Goal: Task Accomplishment & Management: Manage account settings

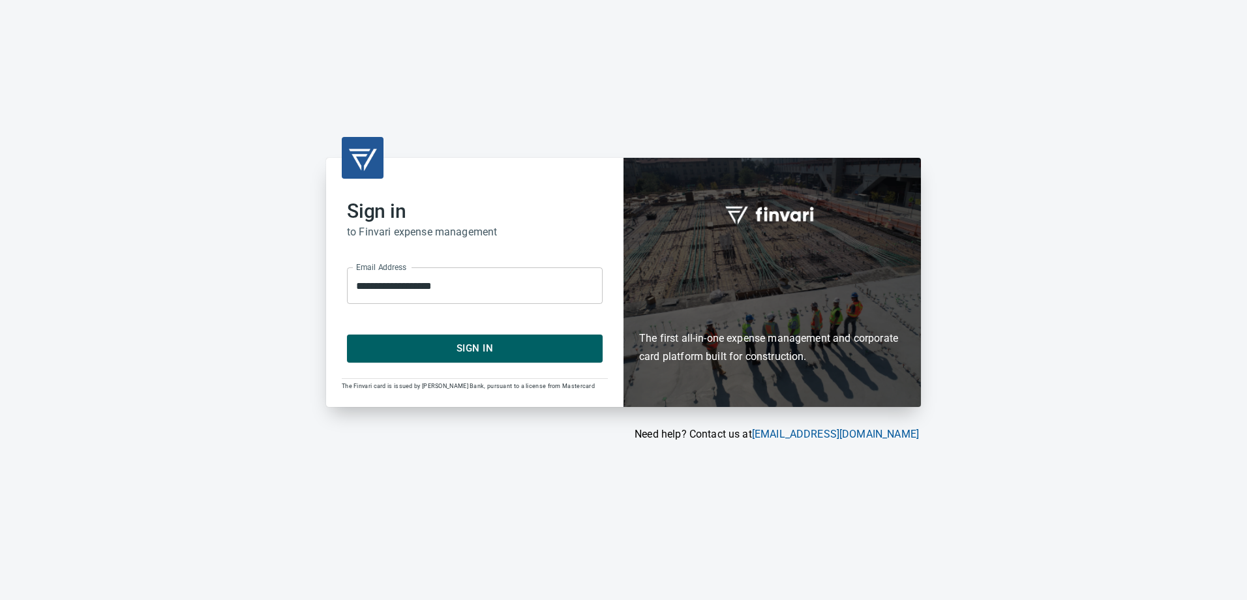
click at [456, 346] on span "Sign In" at bounding box center [474, 348] width 227 height 17
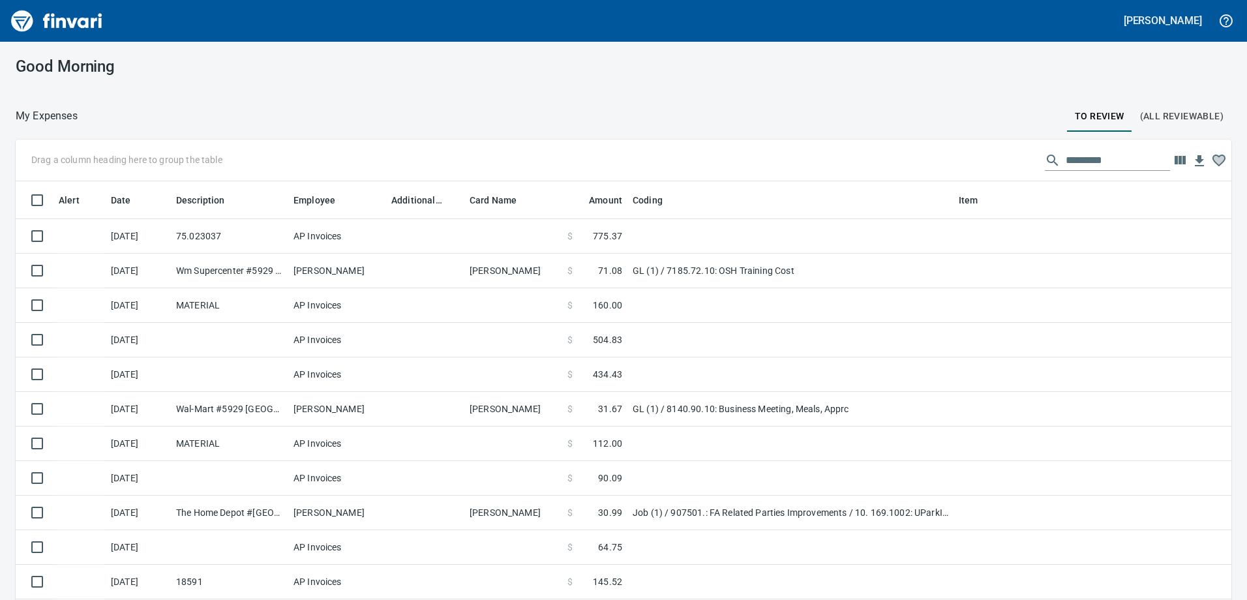
scroll to position [447, 1196]
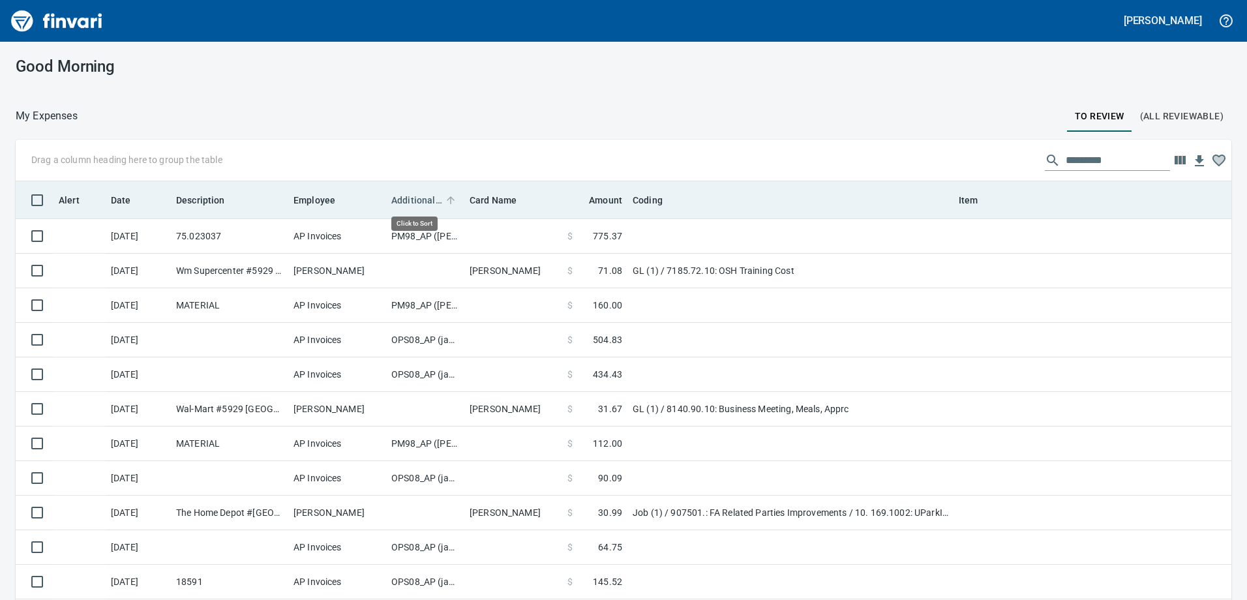
click at [413, 200] on span "Additional Reviewer" at bounding box center [416, 200] width 51 height 16
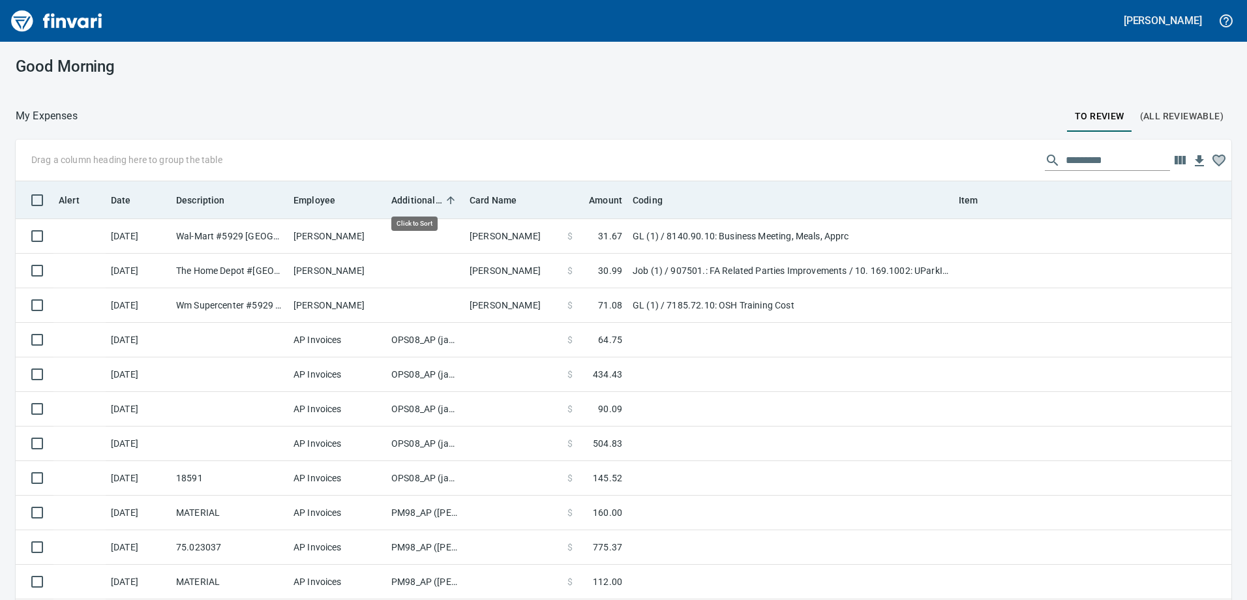
click at [413, 200] on span "Additional Reviewer" at bounding box center [416, 200] width 51 height 16
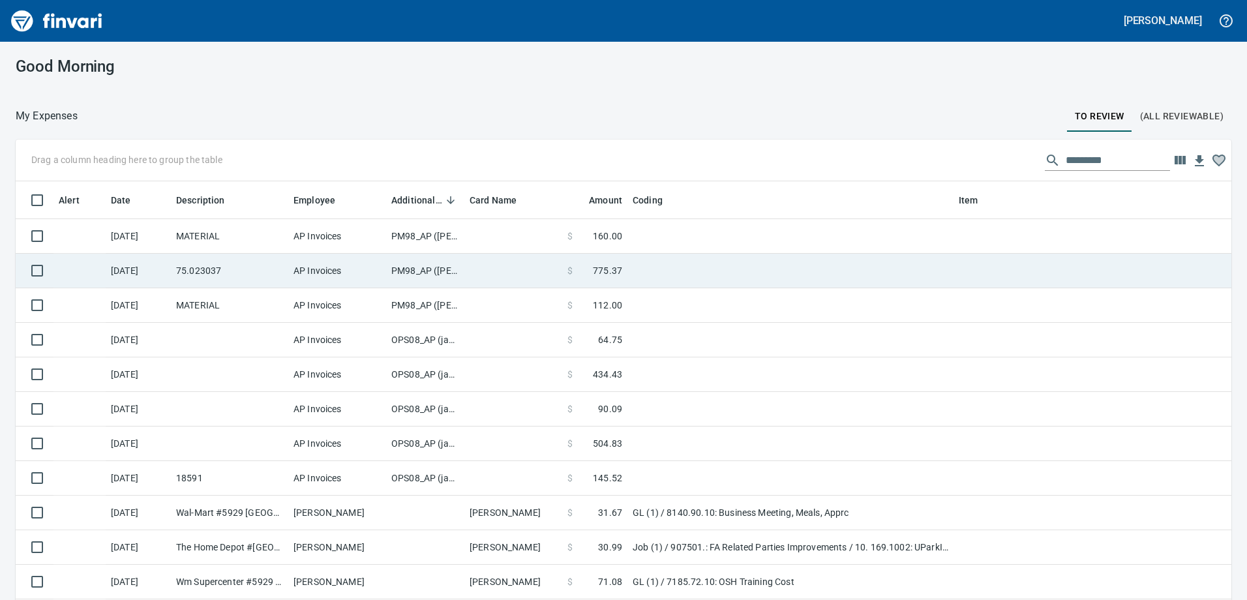
click at [415, 268] on td "PM98_AP ([PERSON_NAME], [PERSON_NAME])" at bounding box center [425, 271] width 78 height 35
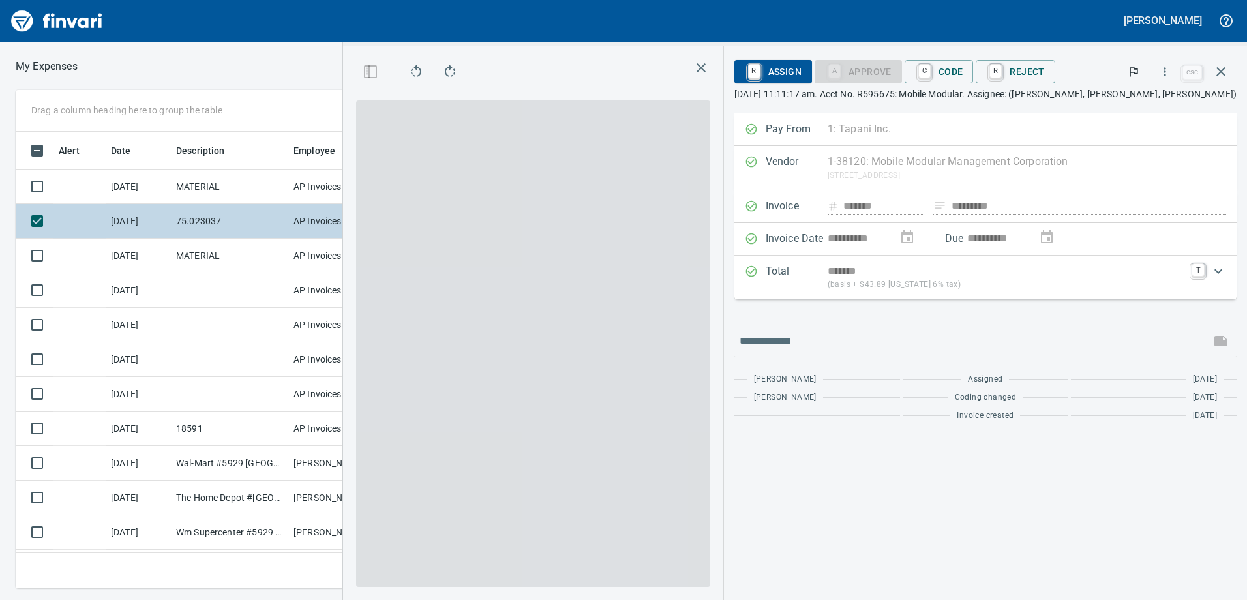
scroll to position [437, 870]
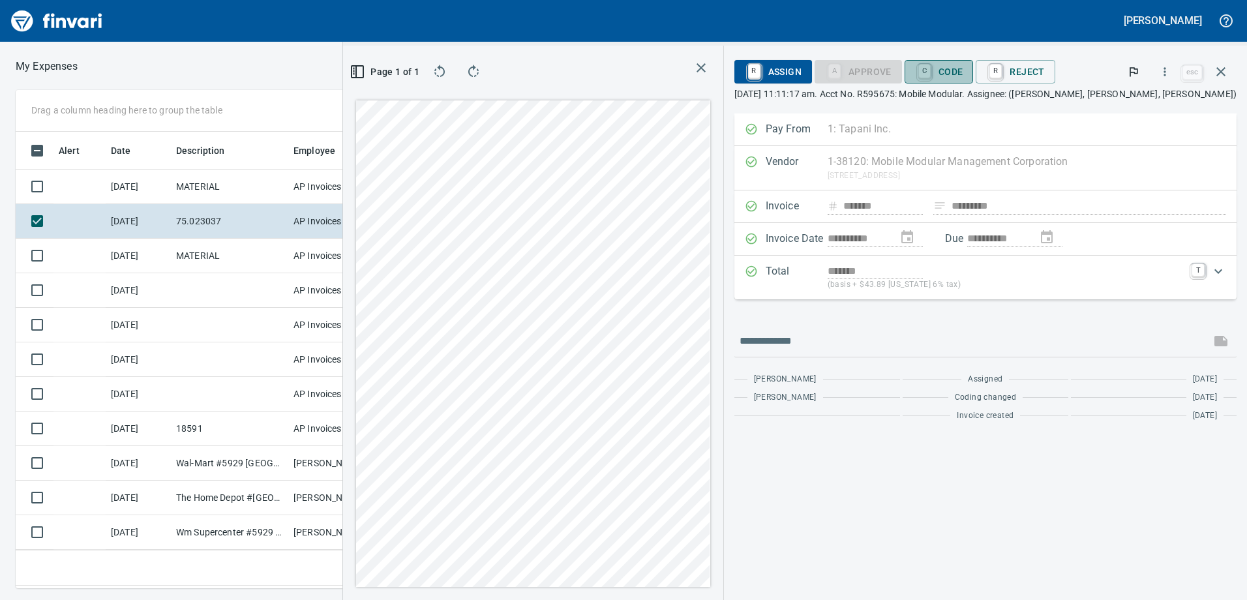
click at [963, 71] on span "C Code" at bounding box center [939, 72] width 48 height 22
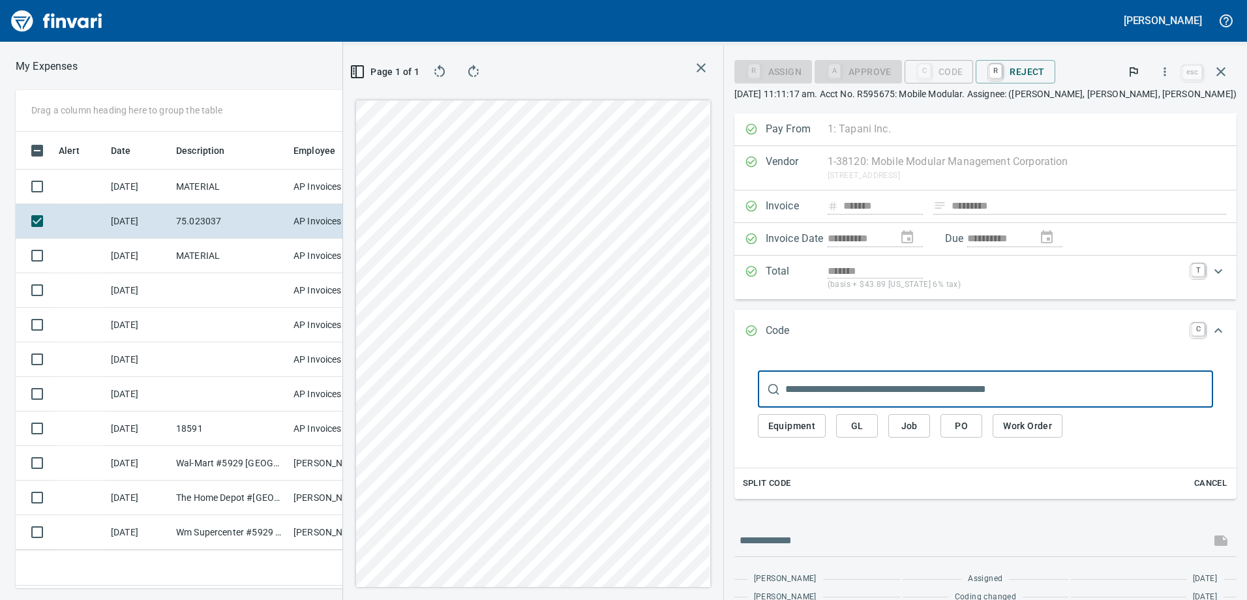
click at [816, 425] on span "Equipment" at bounding box center [792, 426] width 48 height 16
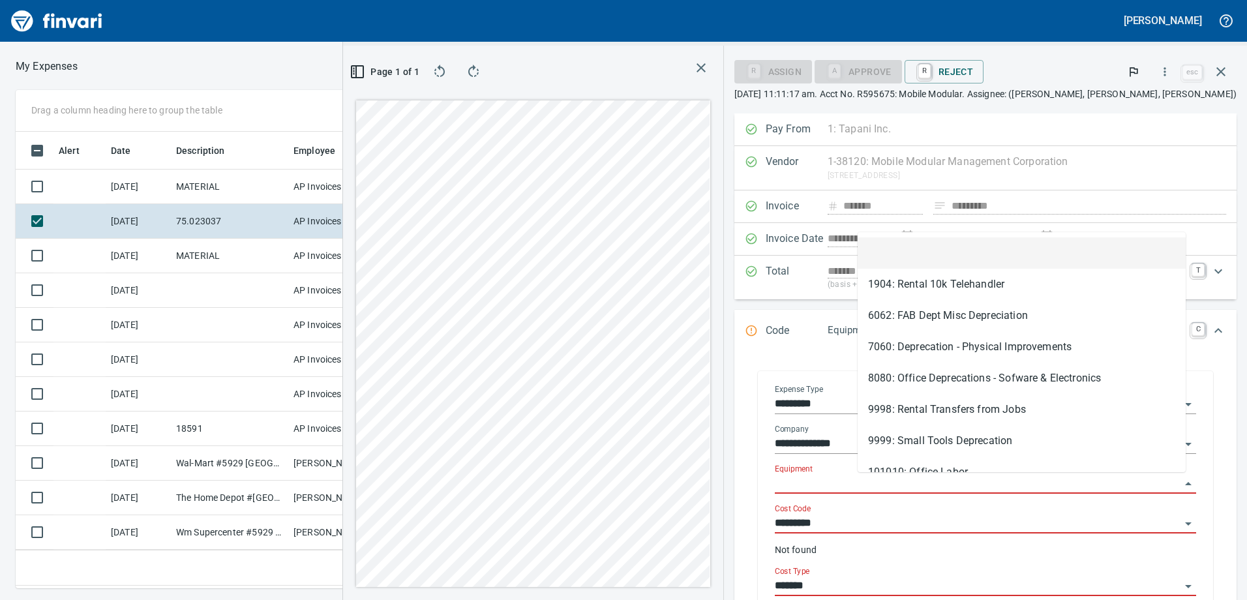
click at [886, 482] on input "Equipment" at bounding box center [978, 484] width 406 height 18
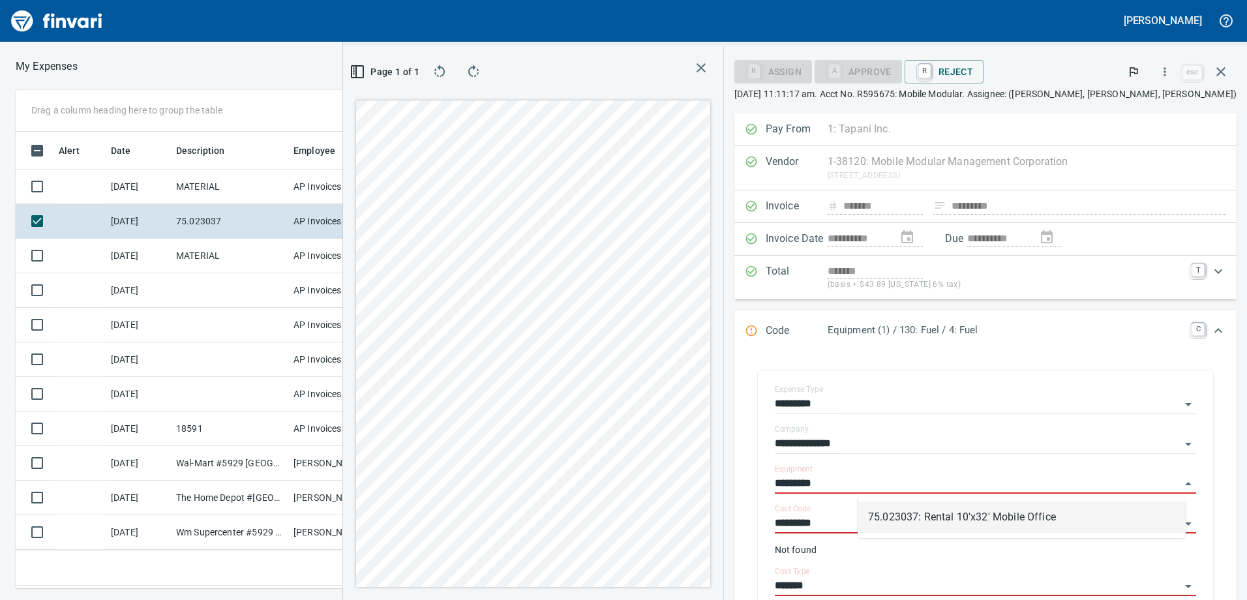
click at [916, 524] on li "75.023037: Rental 10'x32' Mobile Office" at bounding box center [1022, 516] width 328 height 31
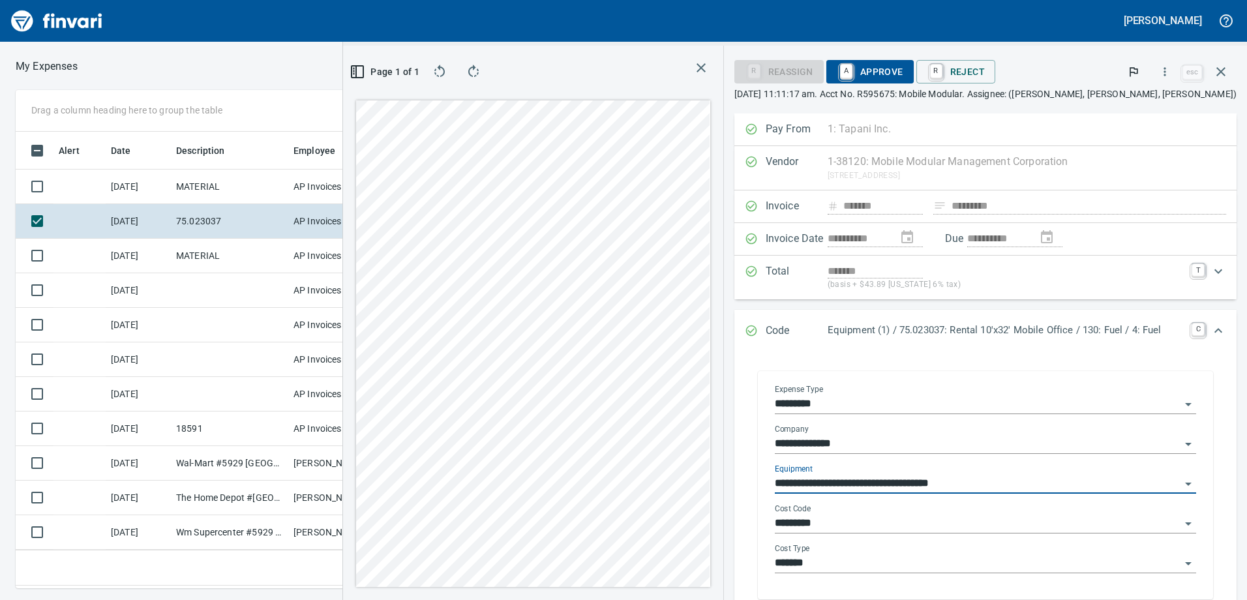
type input "**********"
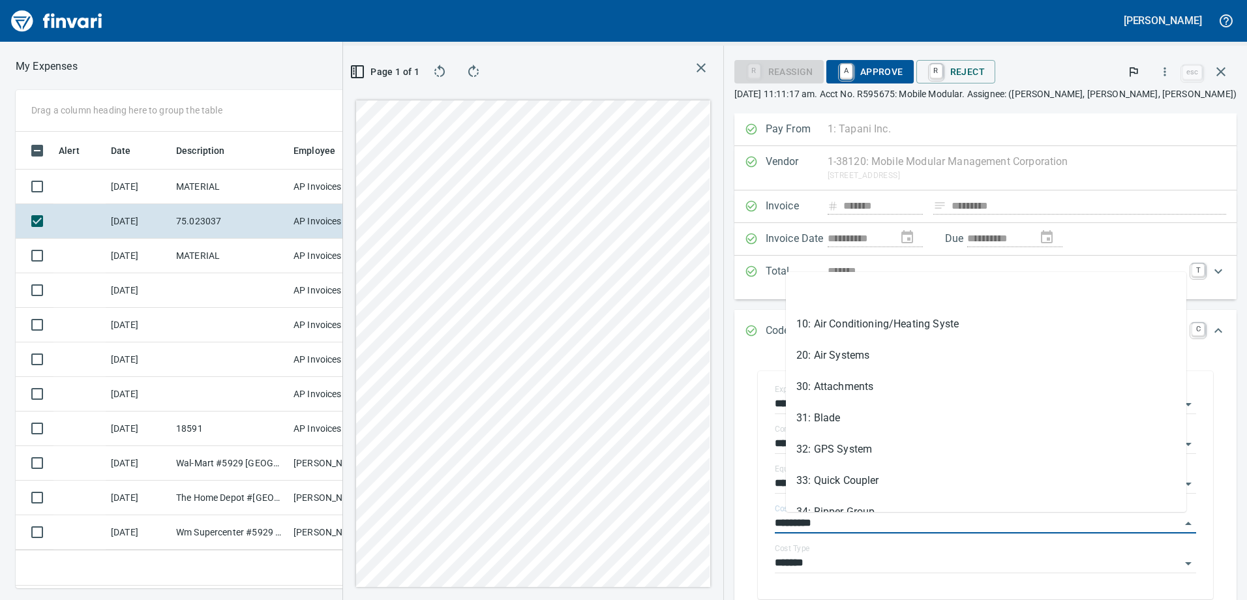
drag, startPoint x: 843, startPoint y: 523, endPoint x: 729, endPoint y: 522, distance: 114.1
click at [729, 522] on div "**********" at bounding box center [795, 323] width 904 height 554
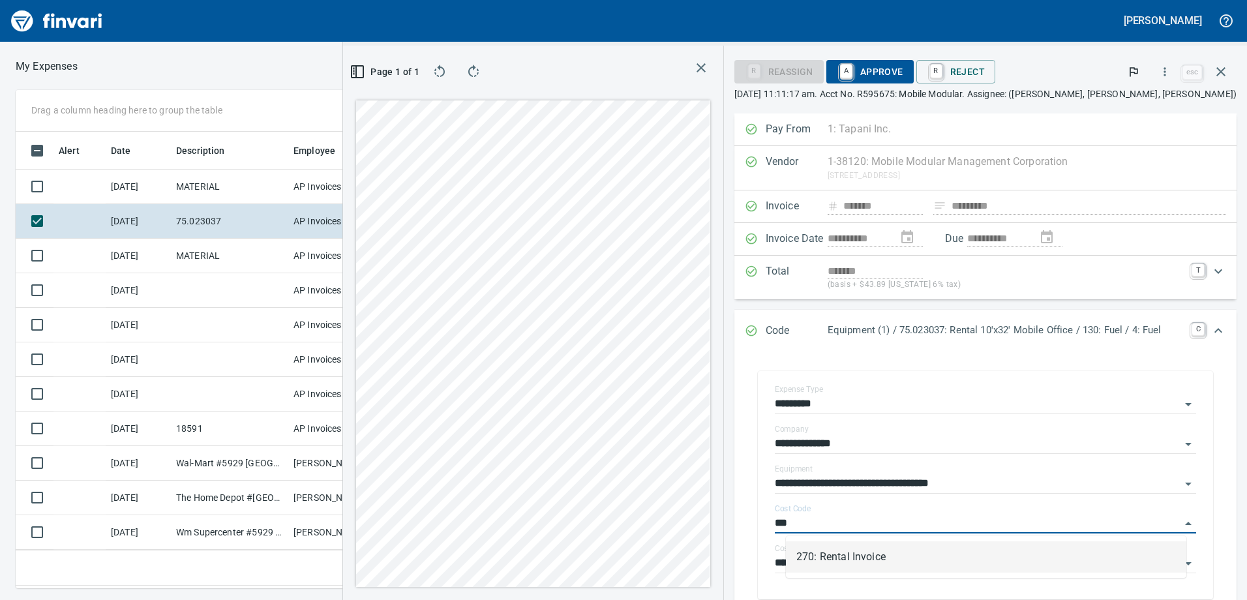
click at [820, 554] on li "270: Rental Invoice" at bounding box center [986, 556] width 400 height 31
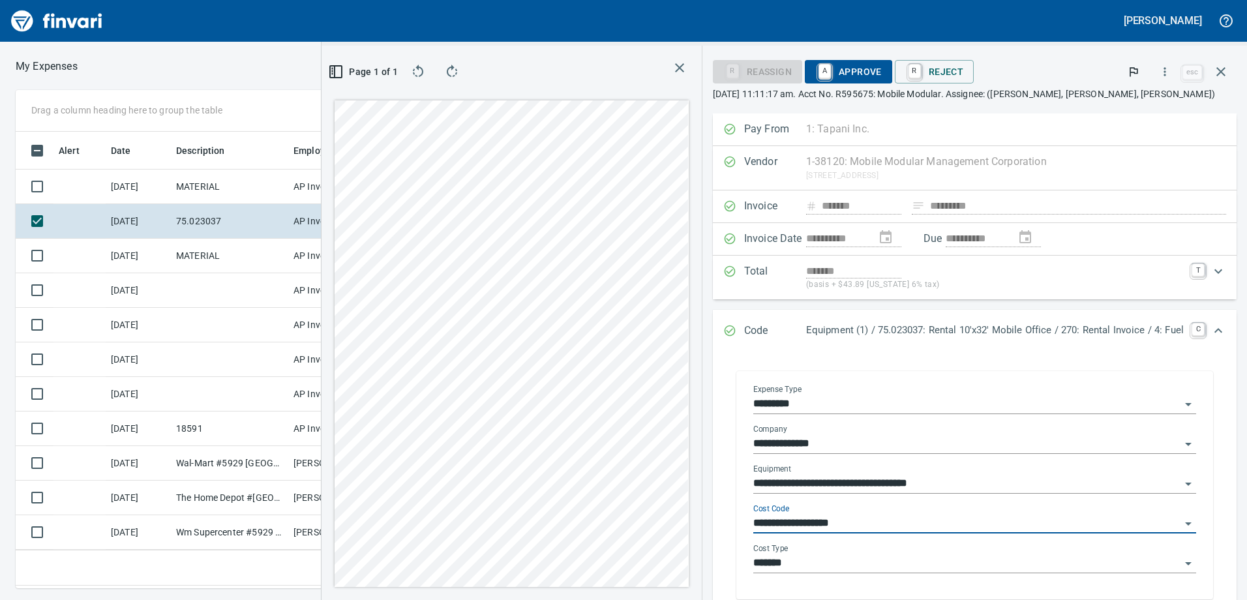
type input "**********"
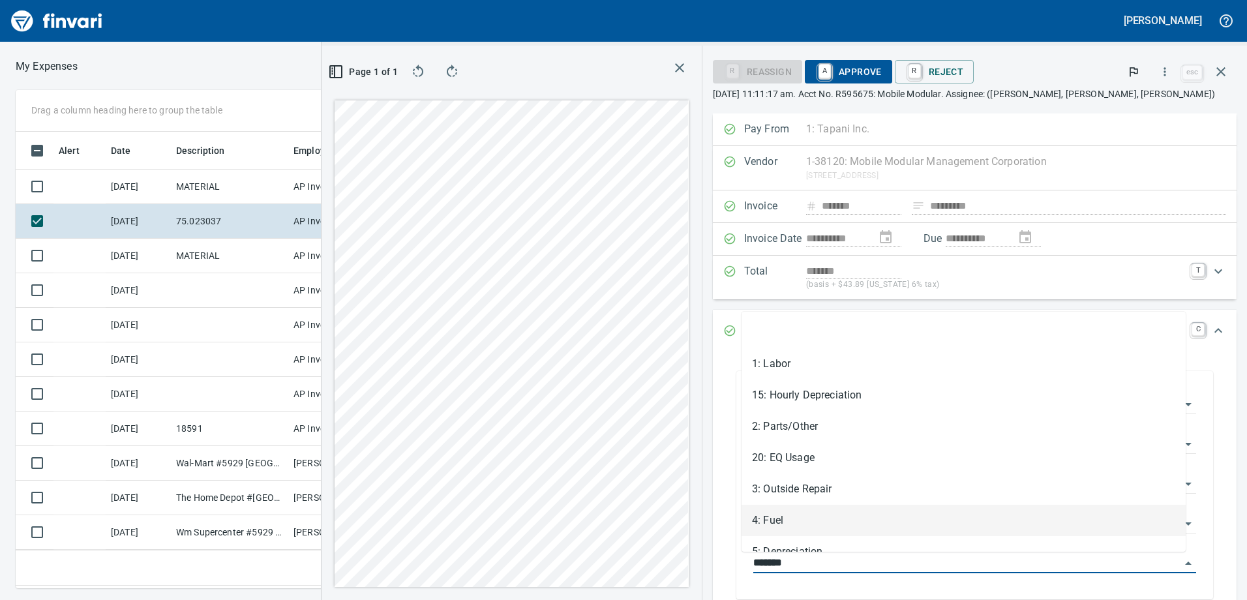
drag, startPoint x: 809, startPoint y: 564, endPoint x: 704, endPoint y: 561, distance: 105.0
click at [713, 561] on div "**********" at bounding box center [975, 488] width 524 height 270
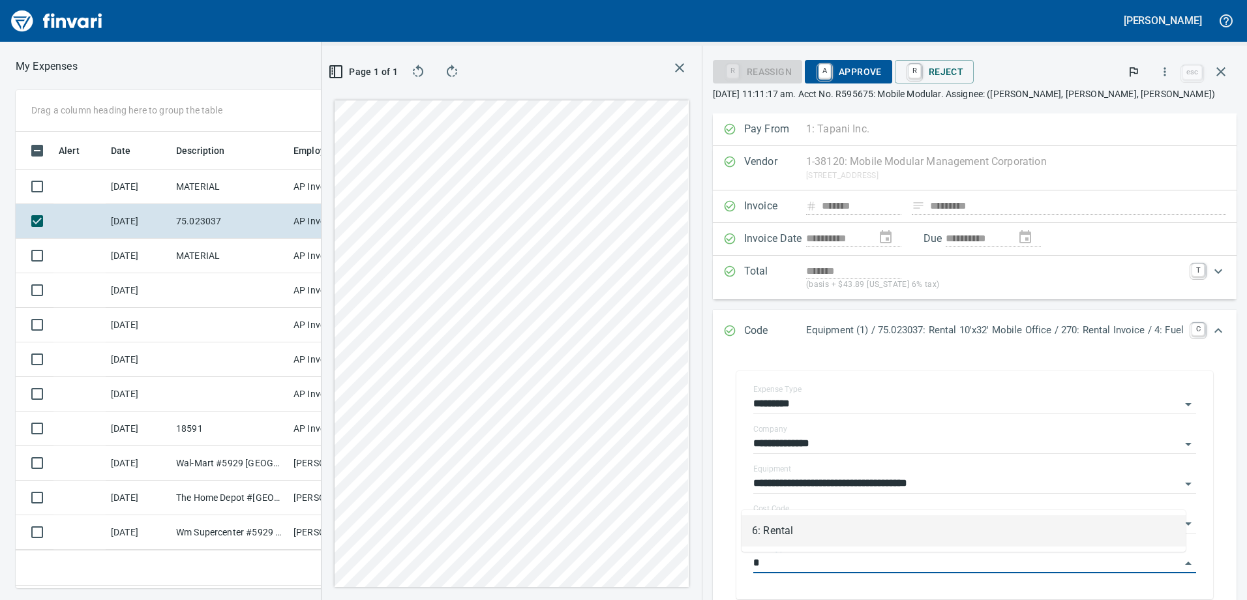
click at [789, 531] on li "6: Rental" at bounding box center [963, 530] width 444 height 31
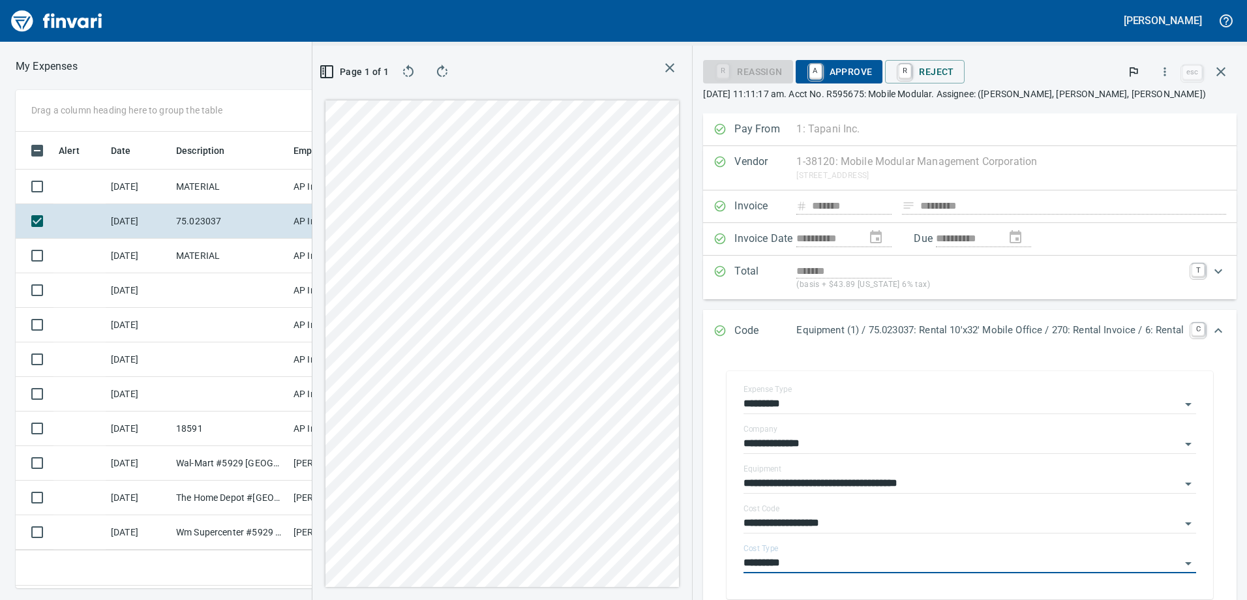
type input "*********"
click at [840, 71] on span "A Approve" at bounding box center [839, 72] width 67 height 22
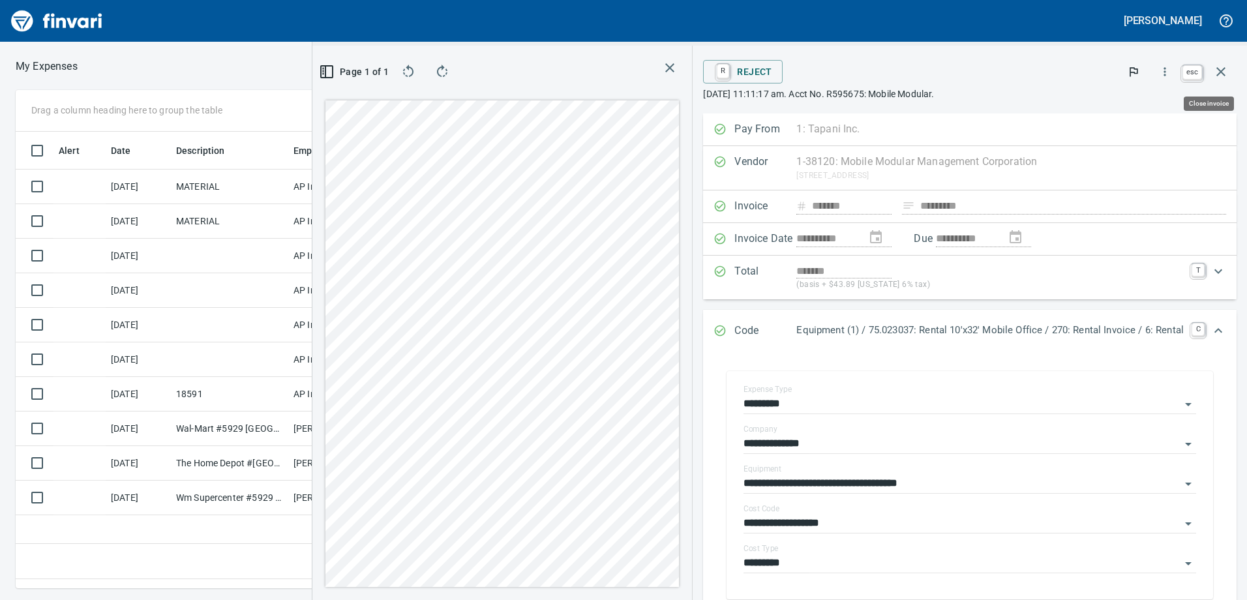
click at [1227, 65] on icon "button" at bounding box center [1221, 72] width 16 height 16
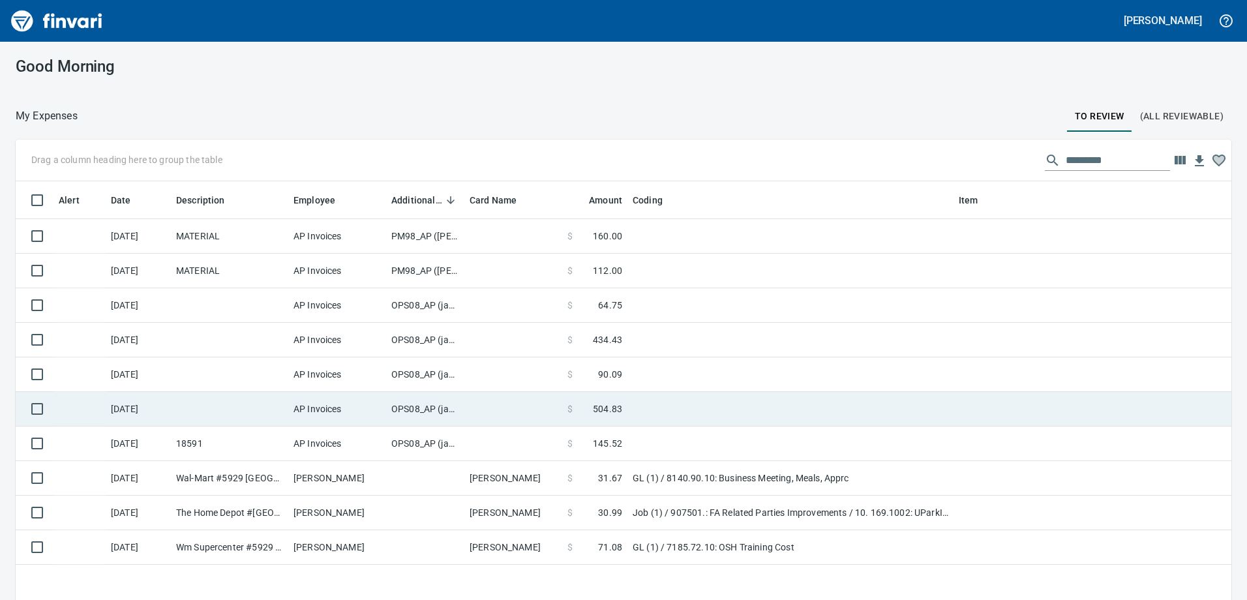
scroll to position [38, 0]
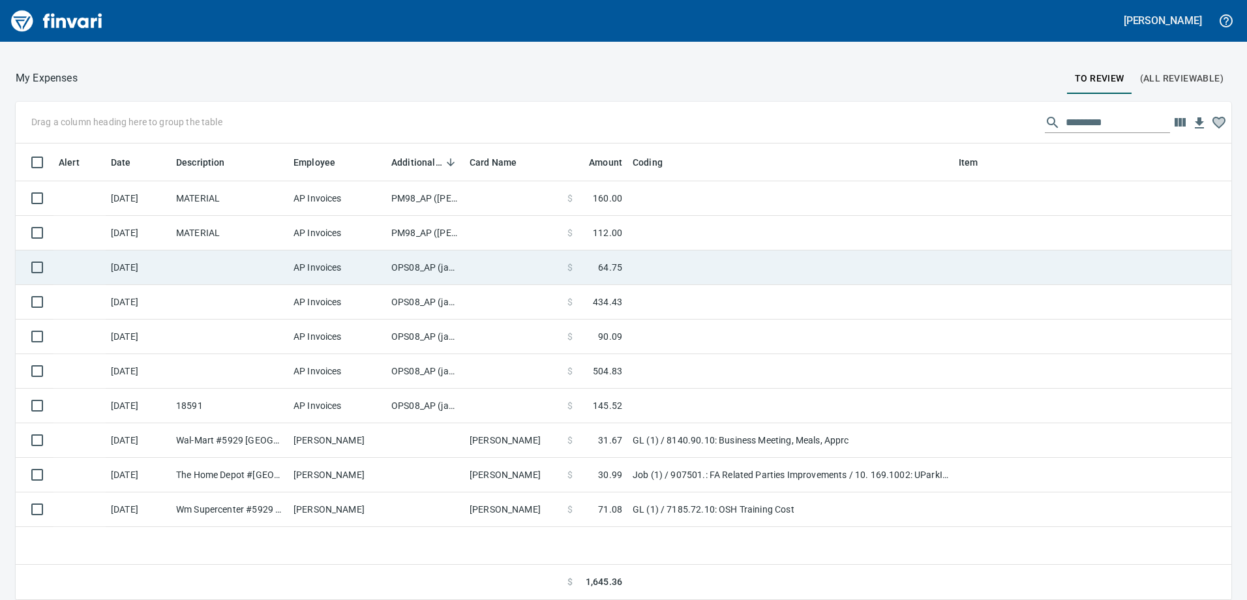
click at [430, 269] on td "OPS08_AP (janettep, samr)" at bounding box center [425, 267] width 78 height 35
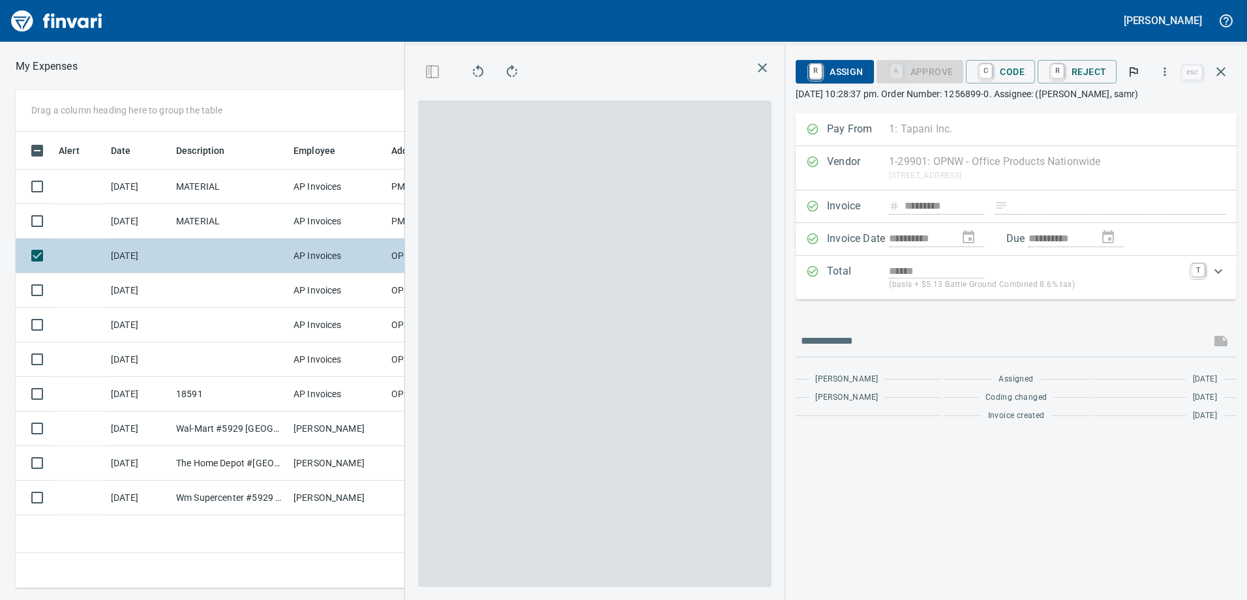
scroll to position [437, 880]
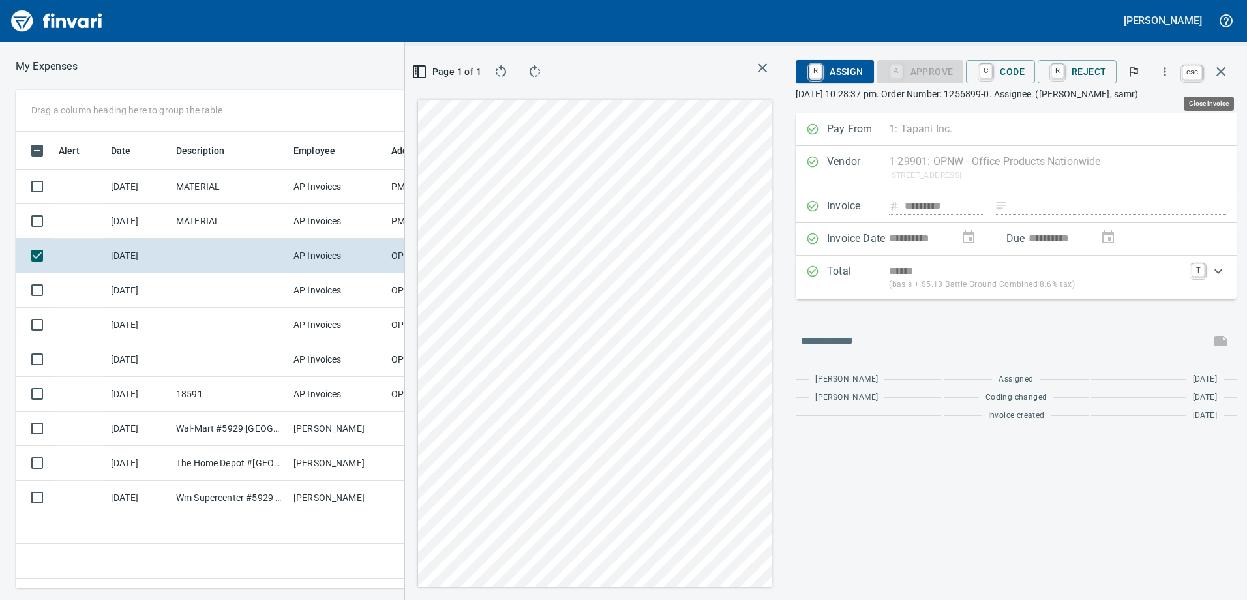
click at [1219, 70] on icon "button" at bounding box center [1220, 71] width 9 height 9
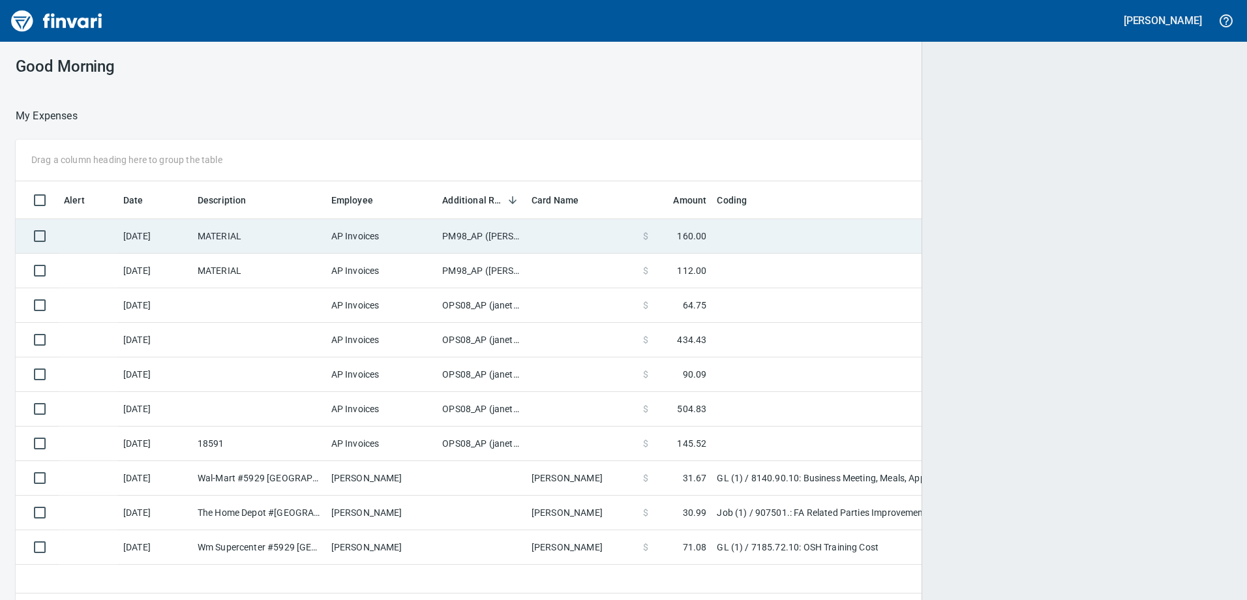
scroll to position [1, 1]
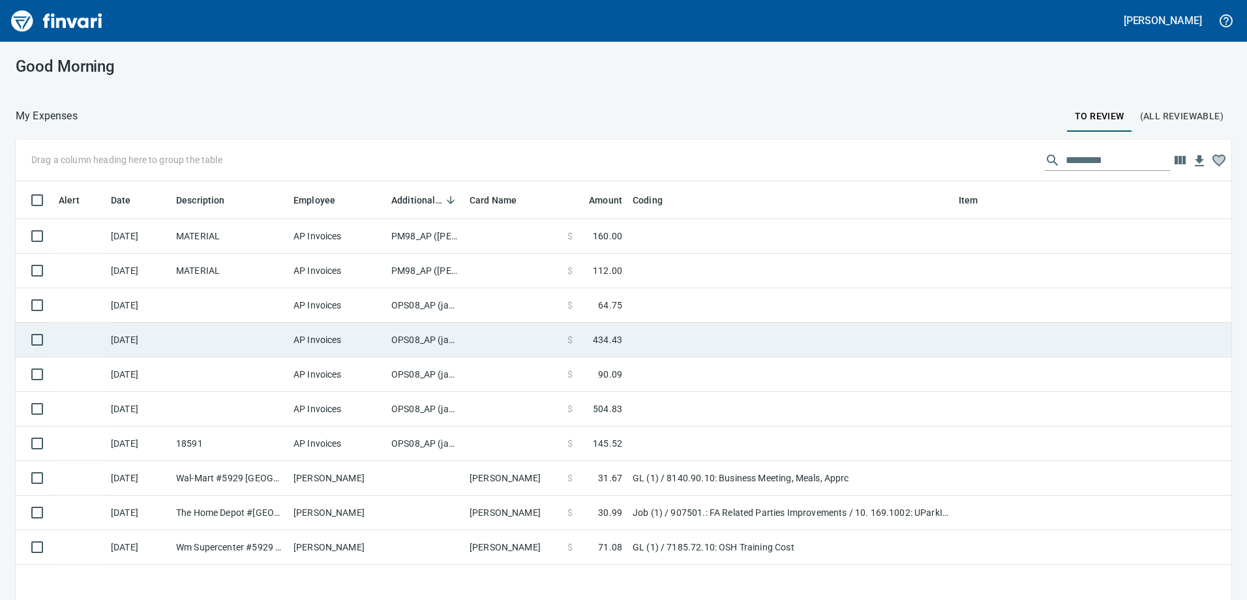
click at [445, 338] on td "OPS08_AP (janettep, samr)" at bounding box center [425, 340] width 78 height 35
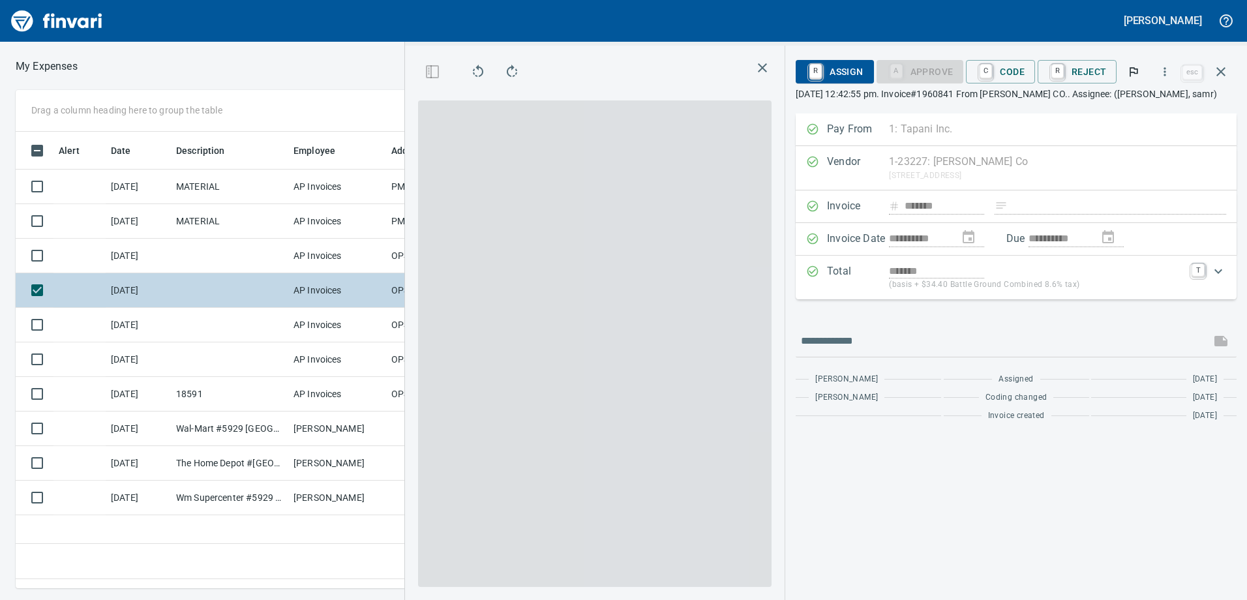
scroll to position [437, 880]
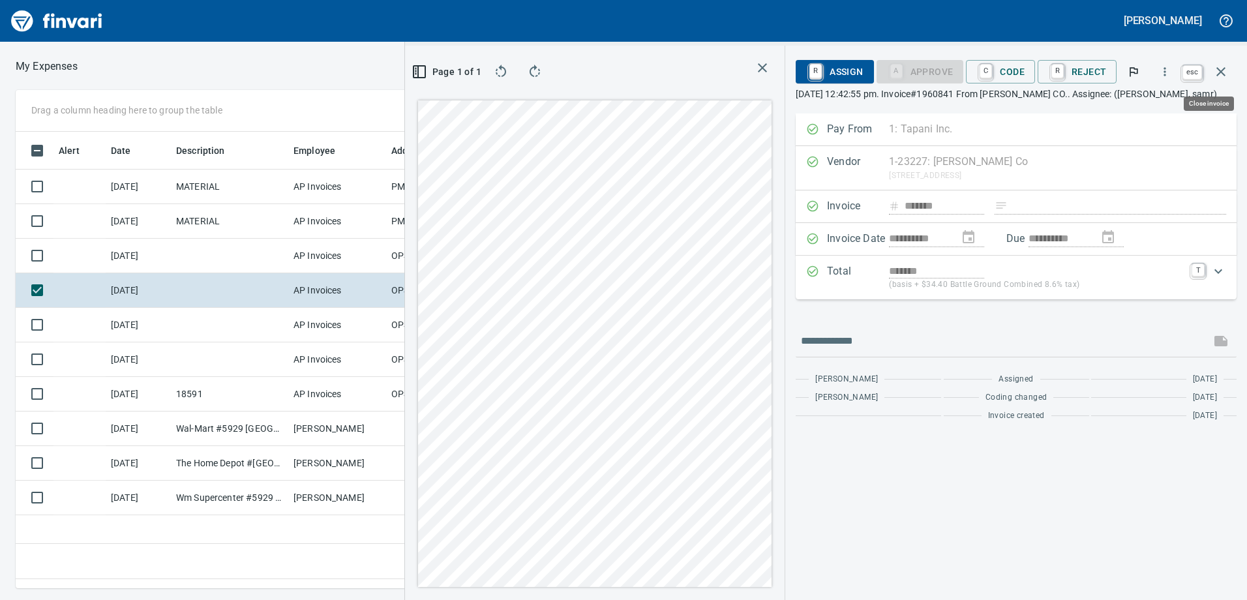
click at [1220, 68] on icon "button" at bounding box center [1221, 72] width 16 height 16
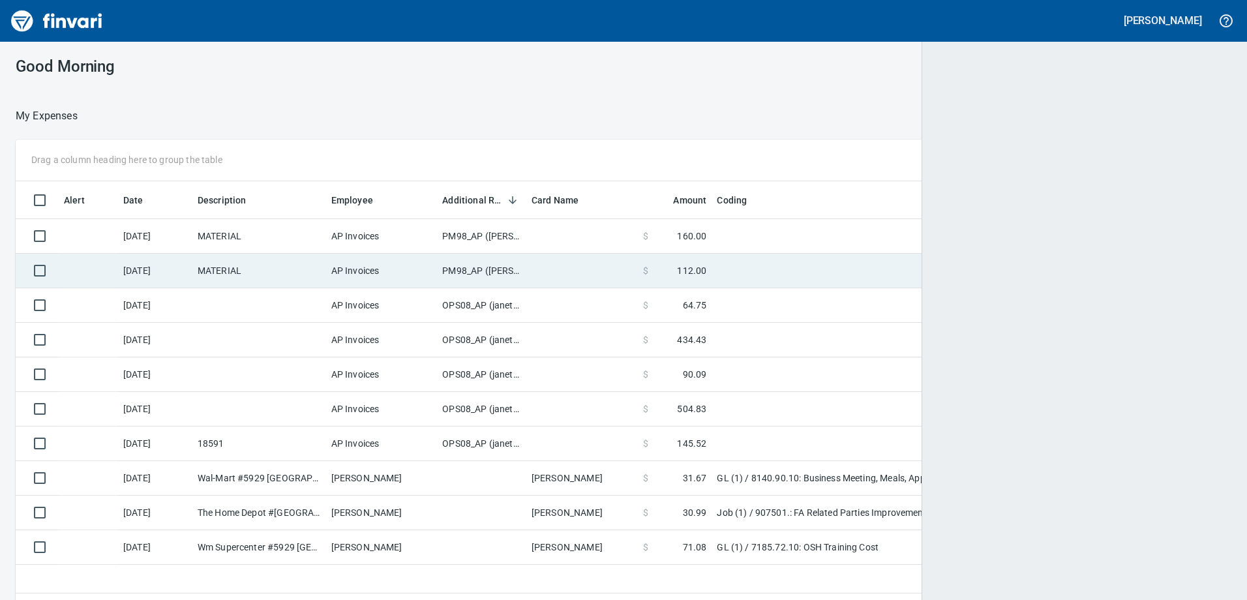
scroll to position [1, 1]
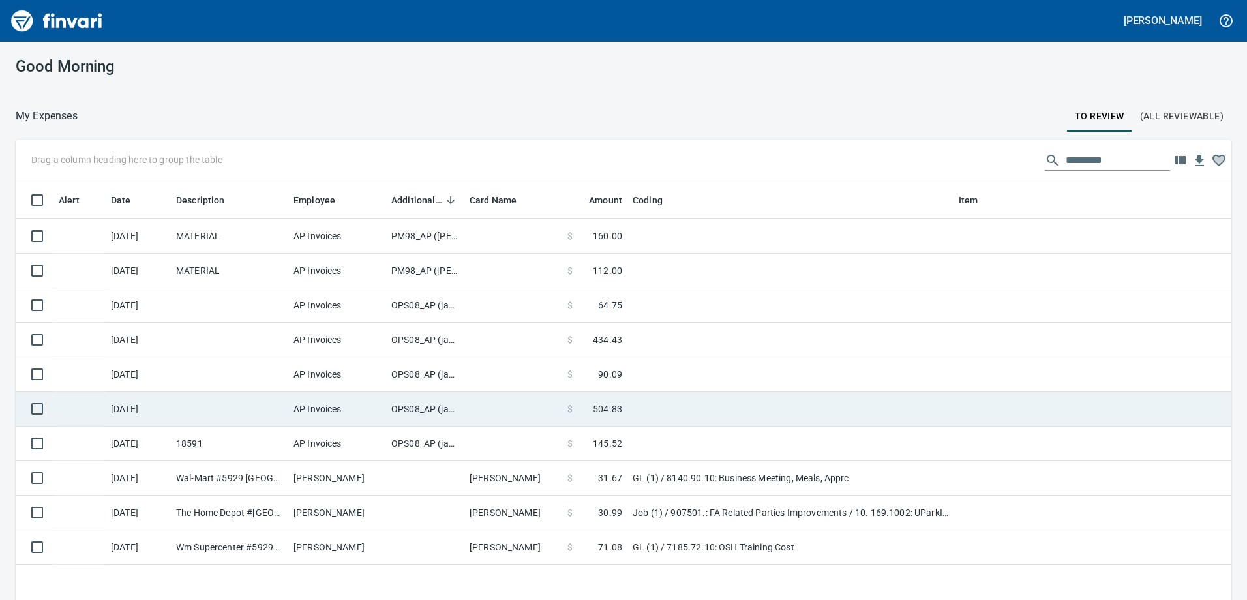
click at [421, 408] on td "OPS08_AP (janettep, samr)" at bounding box center [425, 409] width 78 height 35
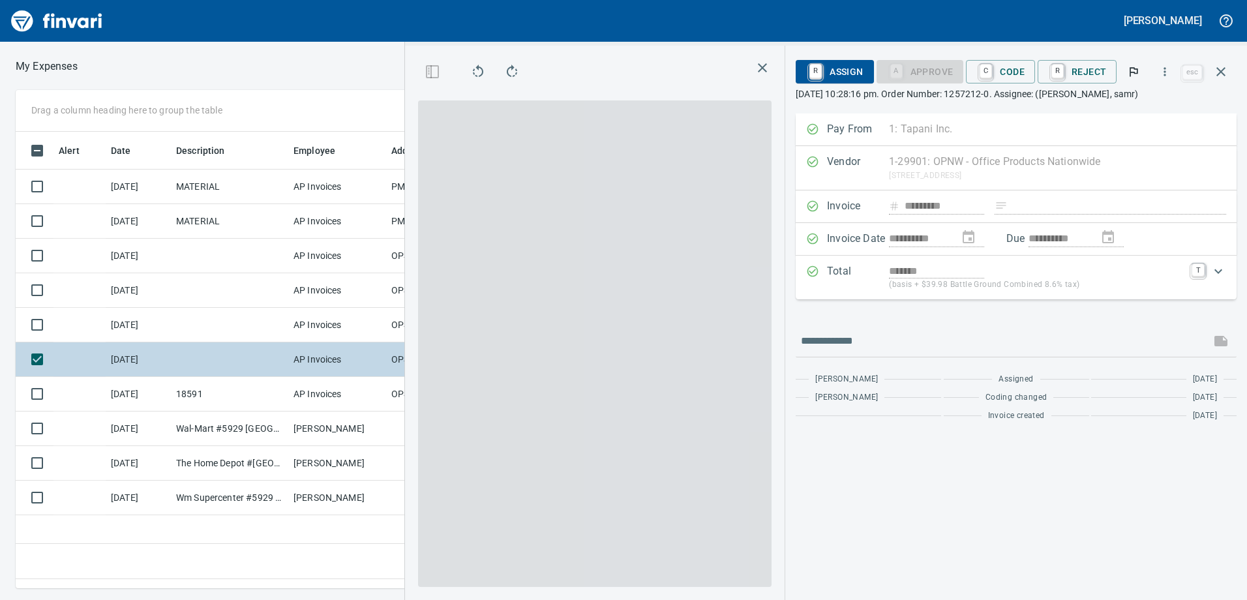
scroll to position [437, 880]
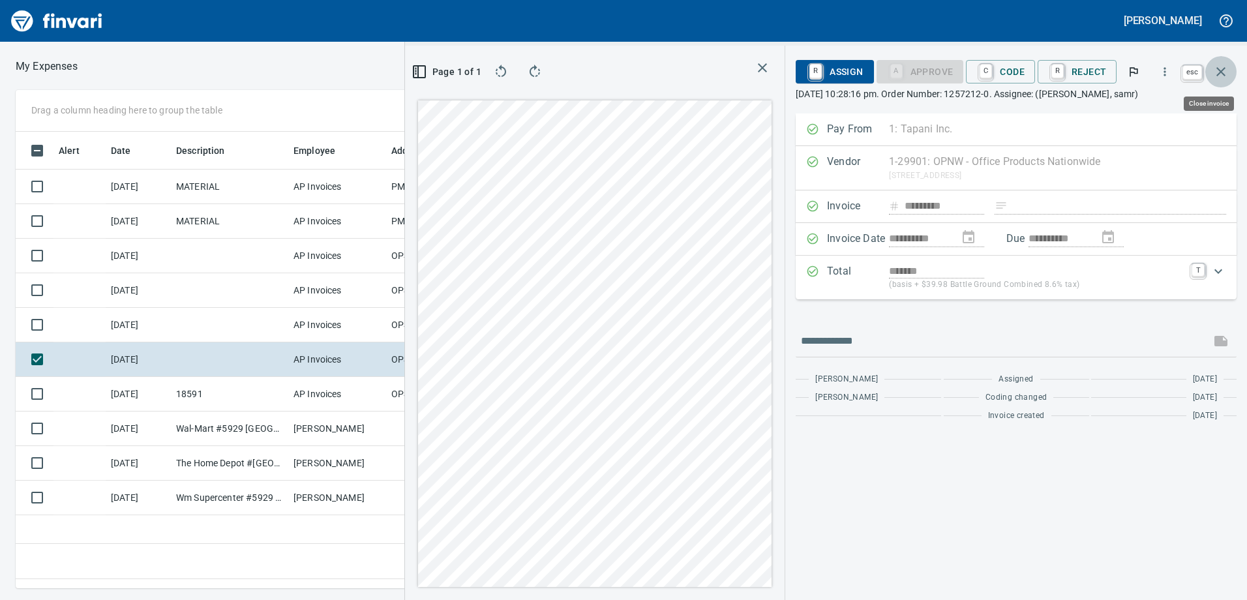
click at [1225, 71] on icon "button" at bounding box center [1221, 72] width 16 height 16
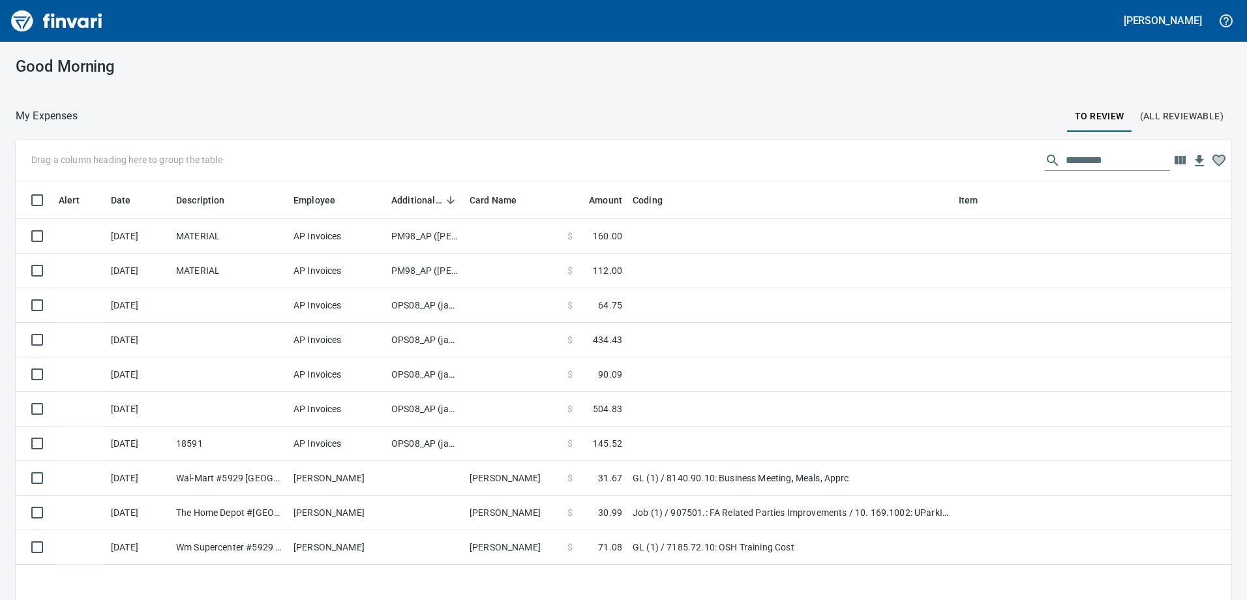
scroll to position [447, 1196]
